Goal: Transaction & Acquisition: Purchase product/service

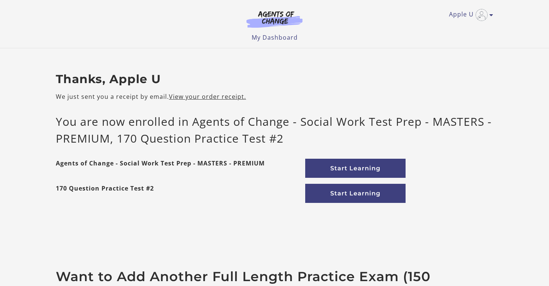
click at [313, 96] on p "We just sent you a receipt by email. View your order receipt." at bounding box center [275, 96] width 438 height 9
click at [0, 286] on div at bounding box center [0, 286] width 0 height 0
click at [361, 169] on link "Start Learning" at bounding box center [355, 168] width 100 height 19
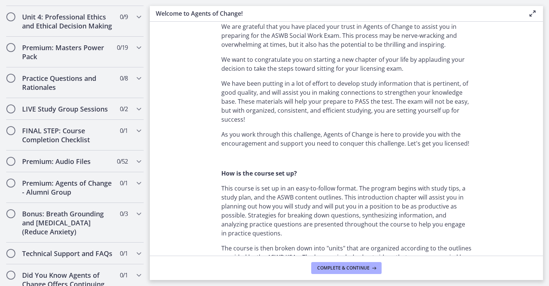
scroll to position [641, 0]
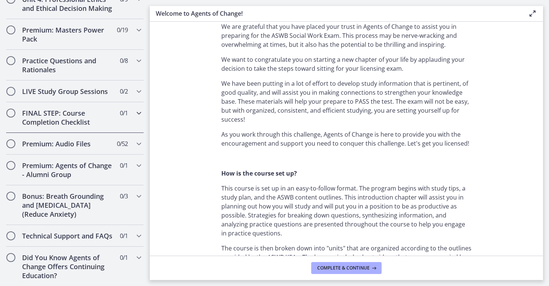
click at [140, 115] on icon "Chapters" at bounding box center [139, 113] width 9 height 9
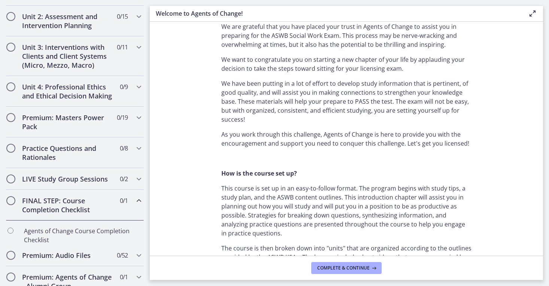
scroll to position [344, 0]
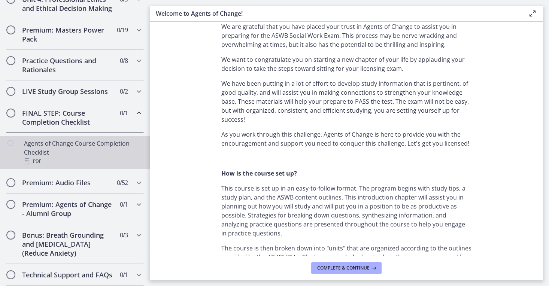
click at [26, 162] on icon "Chapters" at bounding box center [27, 162] width 6 height 6
